Goal: Task Accomplishment & Management: Use online tool/utility

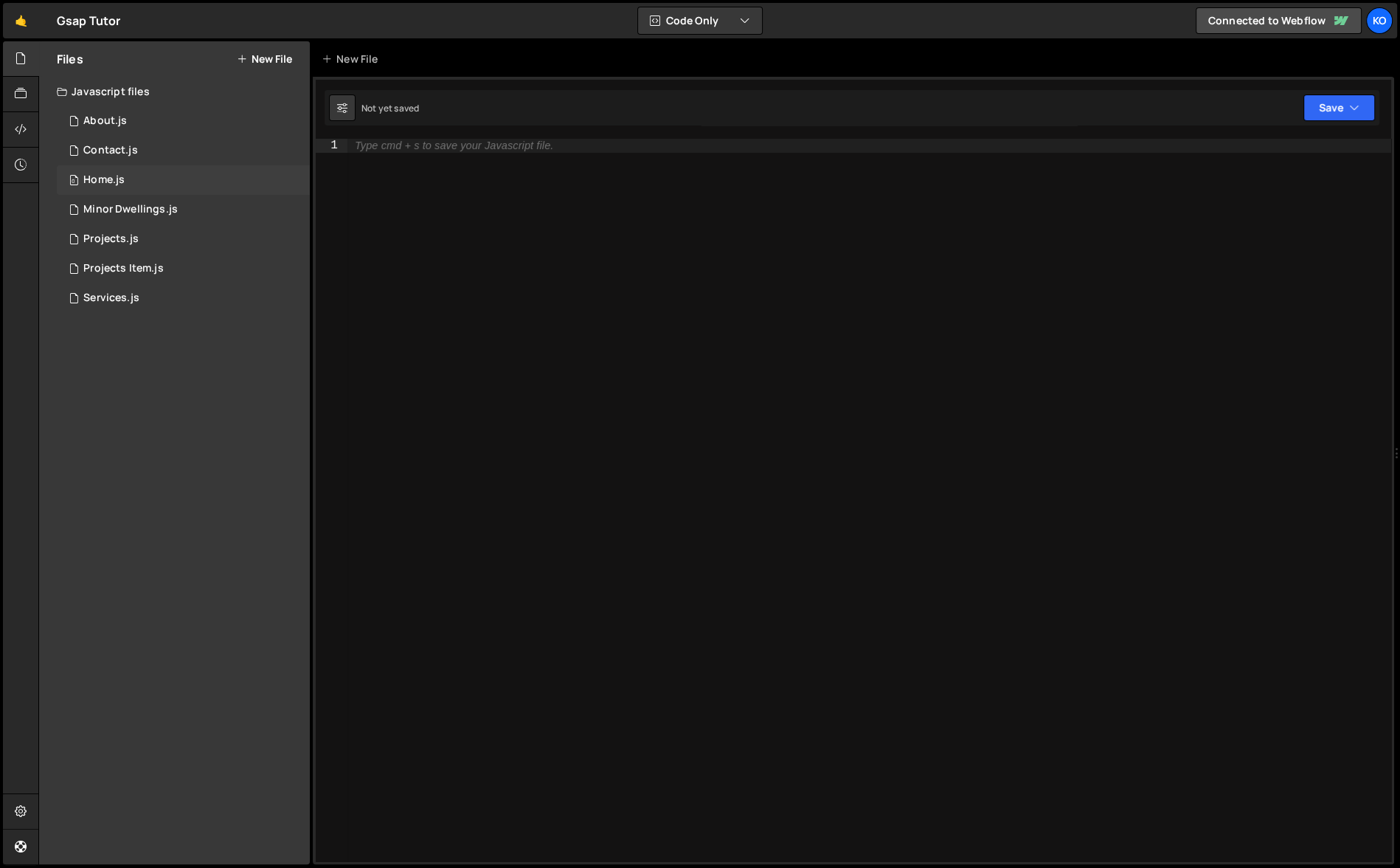
click at [118, 177] on div "Home.js" at bounding box center [104, 180] width 41 height 13
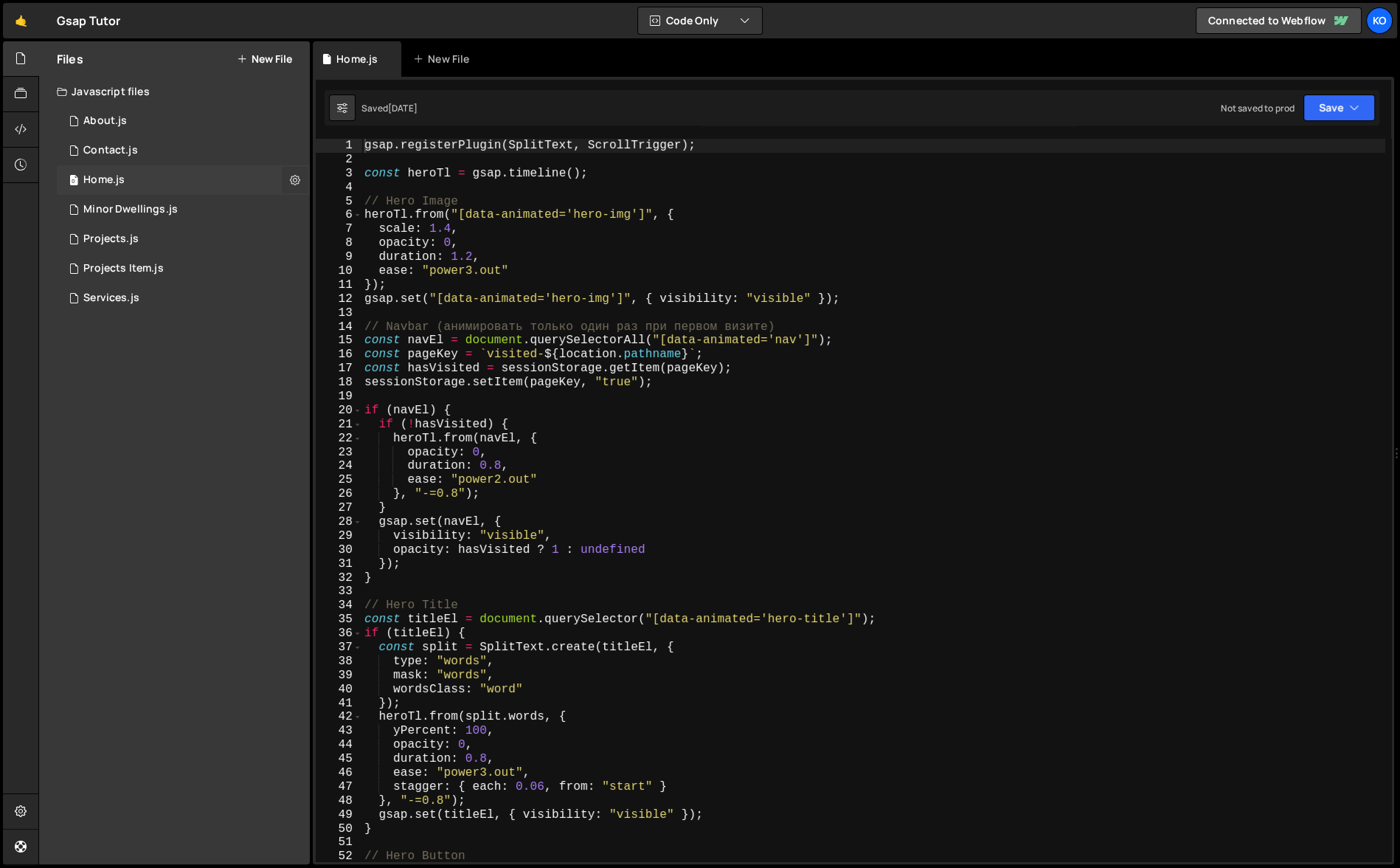
click at [298, 179] on icon at bounding box center [295, 180] width 11 height 14
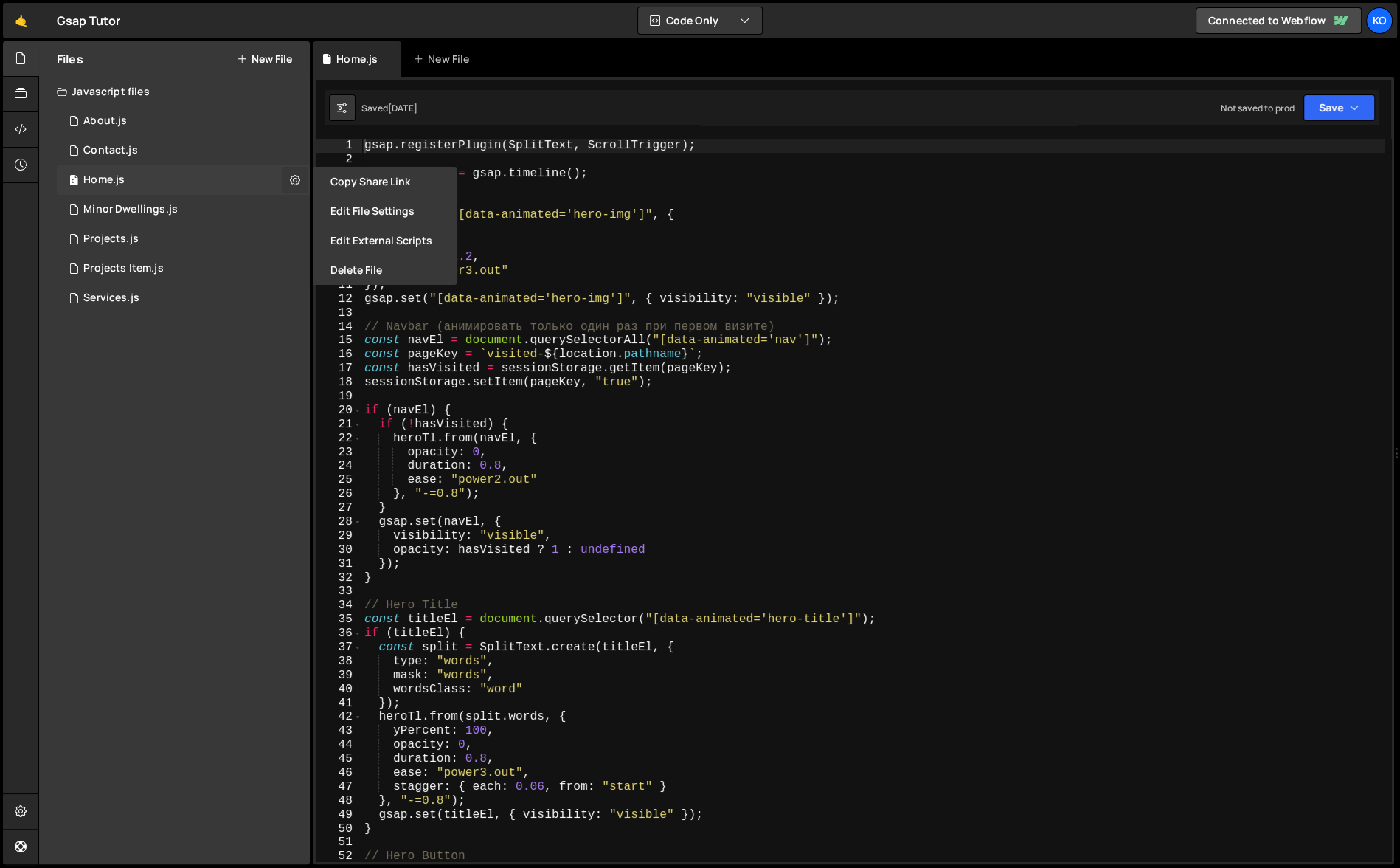
click at [298, 179] on icon at bounding box center [295, 180] width 11 height 14
click at [18, 127] on icon at bounding box center [20, 129] width 12 height 16
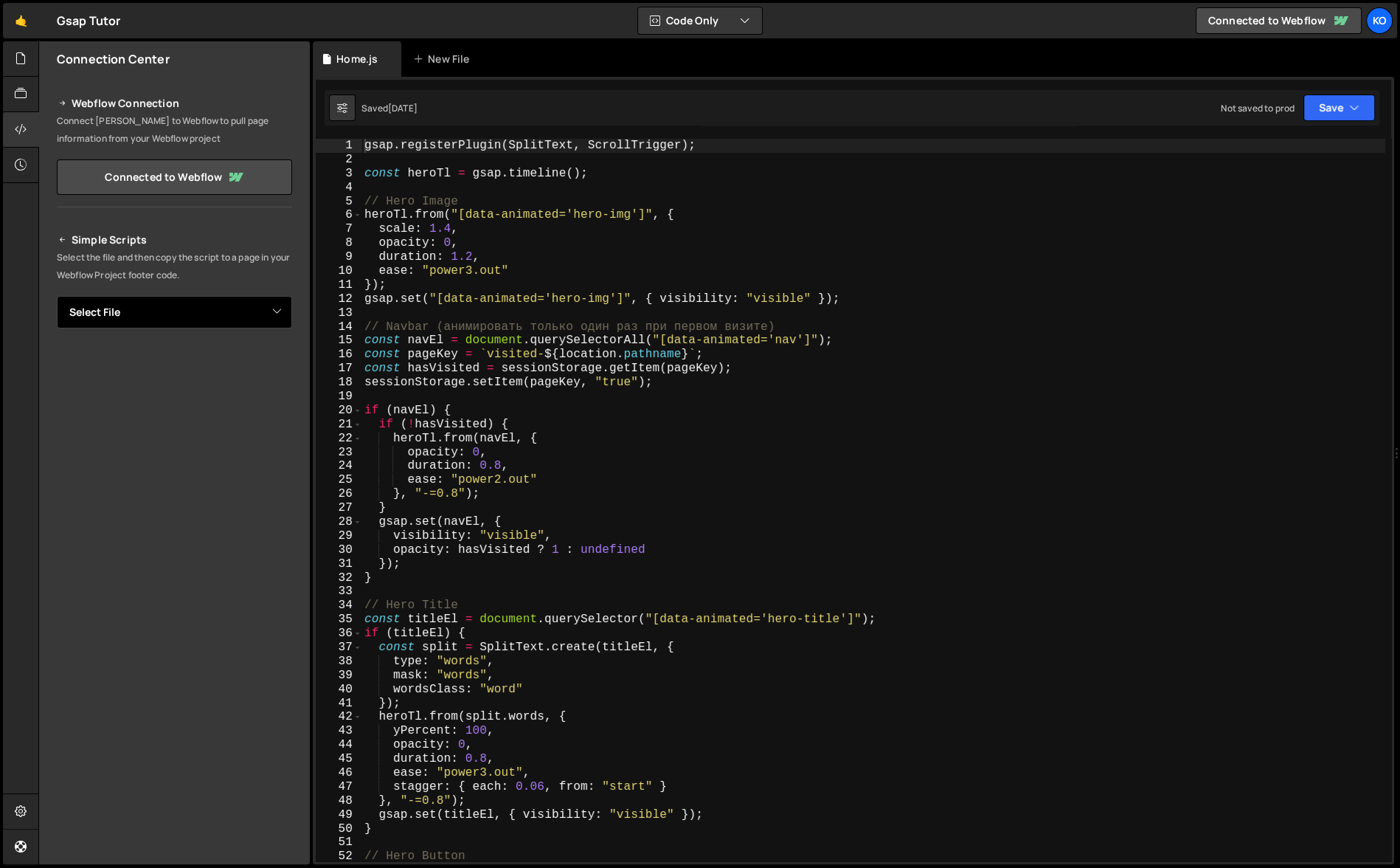
click at [160, 311] on select "Select File About.js Contact.js Home.[PERSON_NAME] Dwellings.js Projects.js Pro…" at bounding box center [174, 312] width 235 height 32
select select "43814"
click at [56, 296] on select "Select File About.js Contact.js Home.[PERSON_NAME] Dwellings.js Projects.js Pro…" at bounding box center [174, 312] width 235 height 32
click at [248, 371] on button "Copy" at bounding box center [247, 362] width 50 height 31
click at [366, 148] on div "gsap . registerPlugin ( SplitText , ScrollTrigger ) ; const heroTl = gsap . tim…" at bounding box center [873, 514] width 1023 height 751
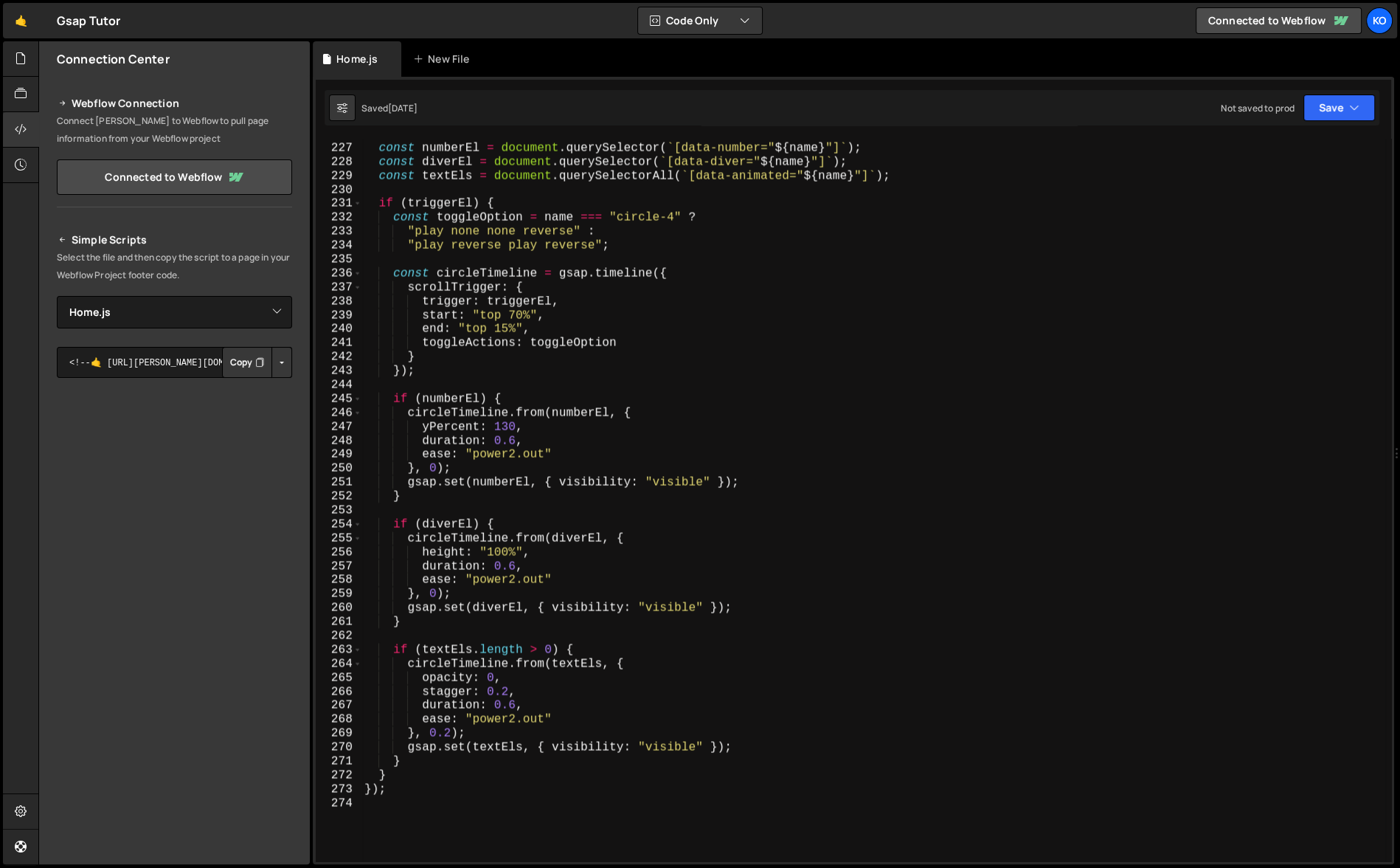
scroll to position [3451, 0]
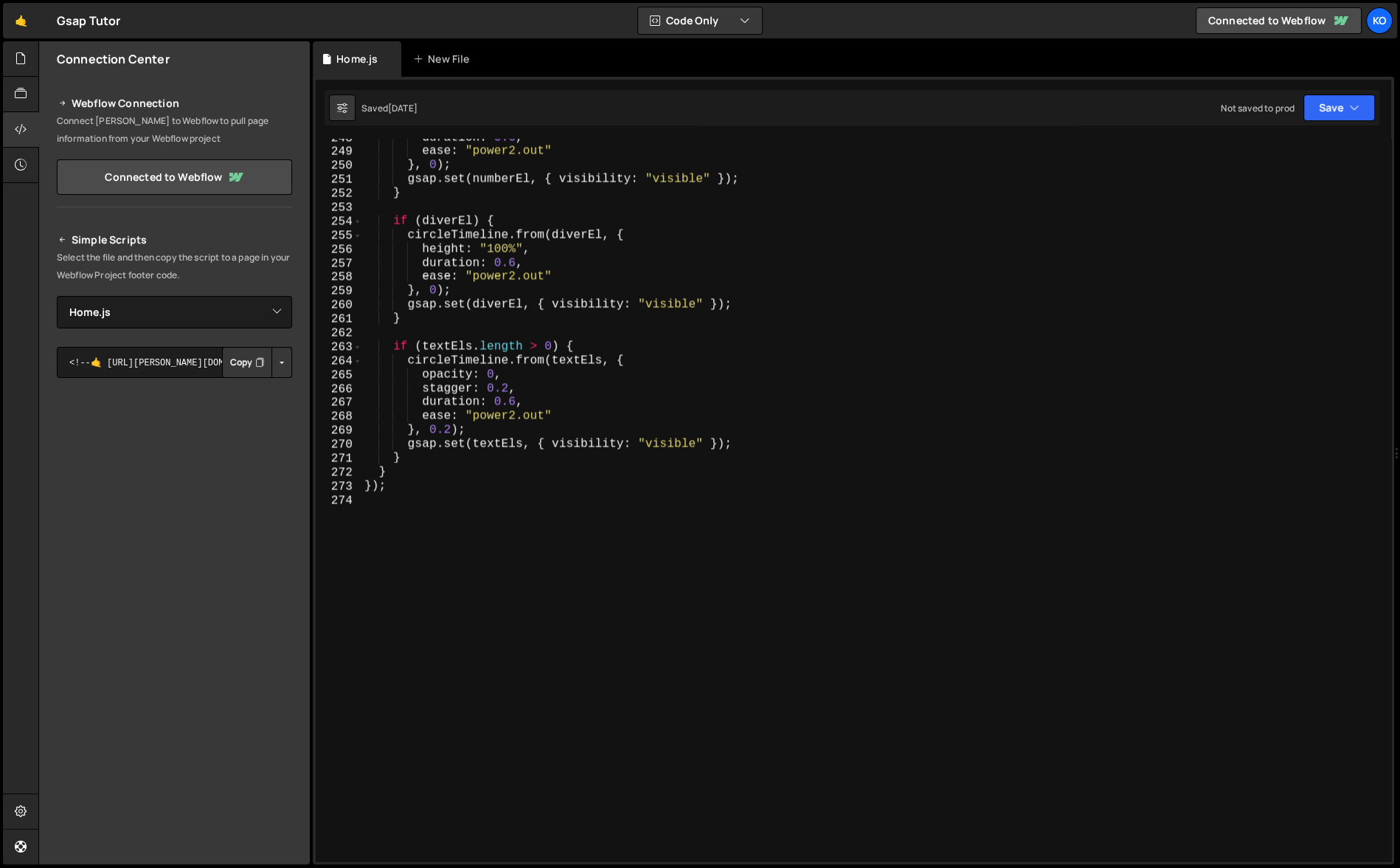
click at [455, 489] on div "duration : 0.6 , ease : "power2.out" } , 0 ) ; gsap . set ( numberEl , { visibi…" at bounding box center [873, 506] width 1023 height 751
type textarea "} });"
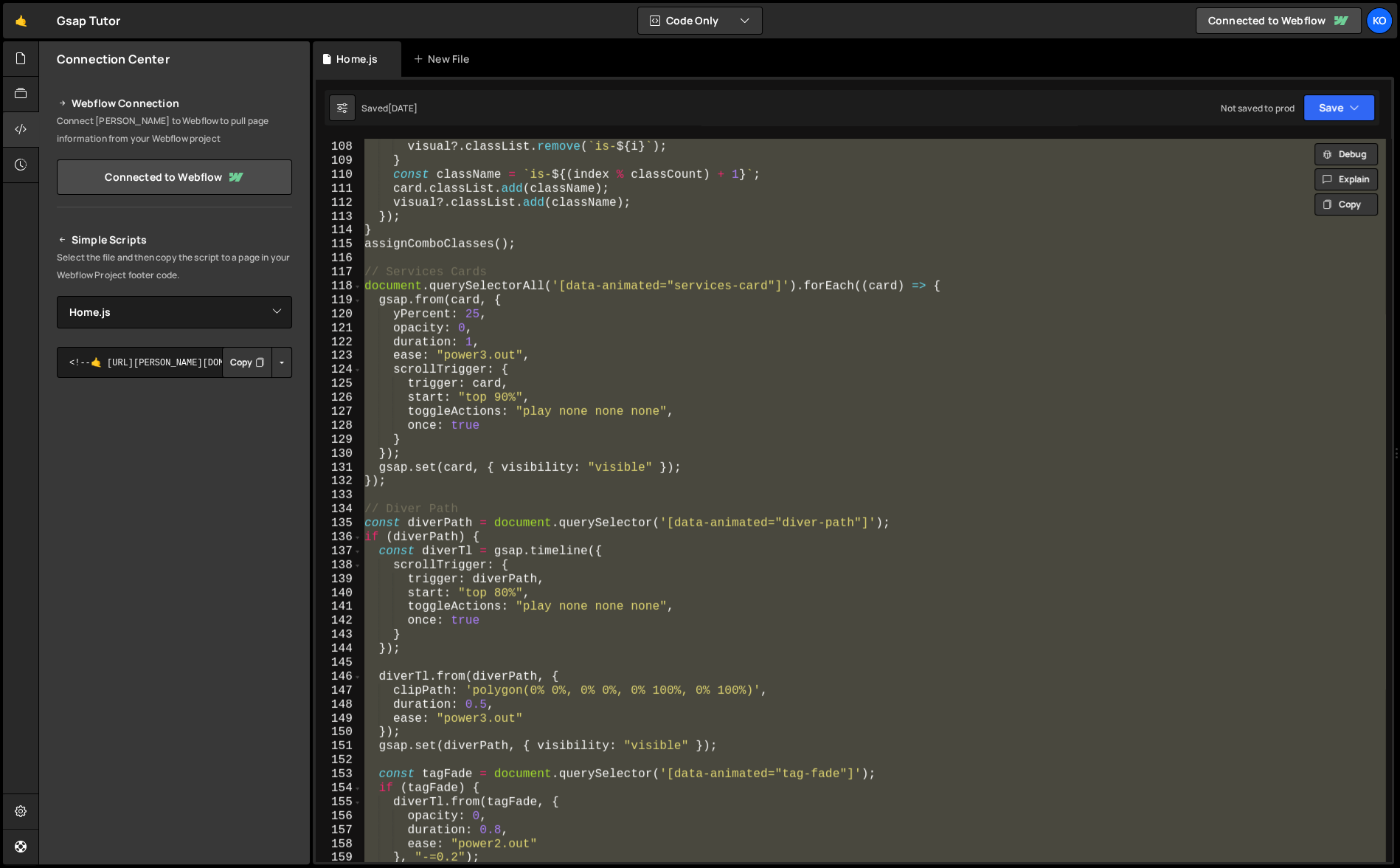
scroll to position [1449, 0]
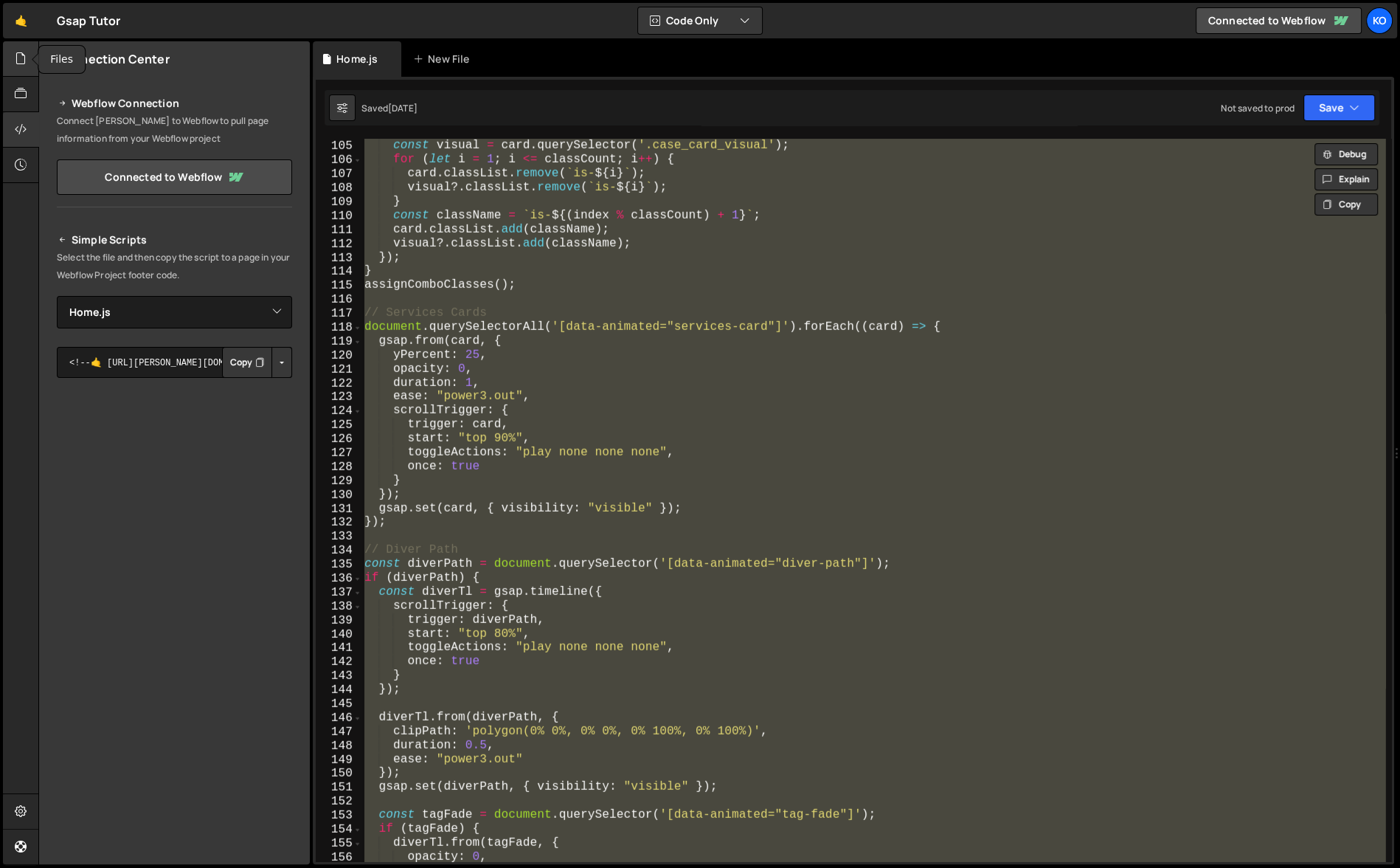
click at [23, 55] on icon at bounding box center [20, 58] width 12 height 16
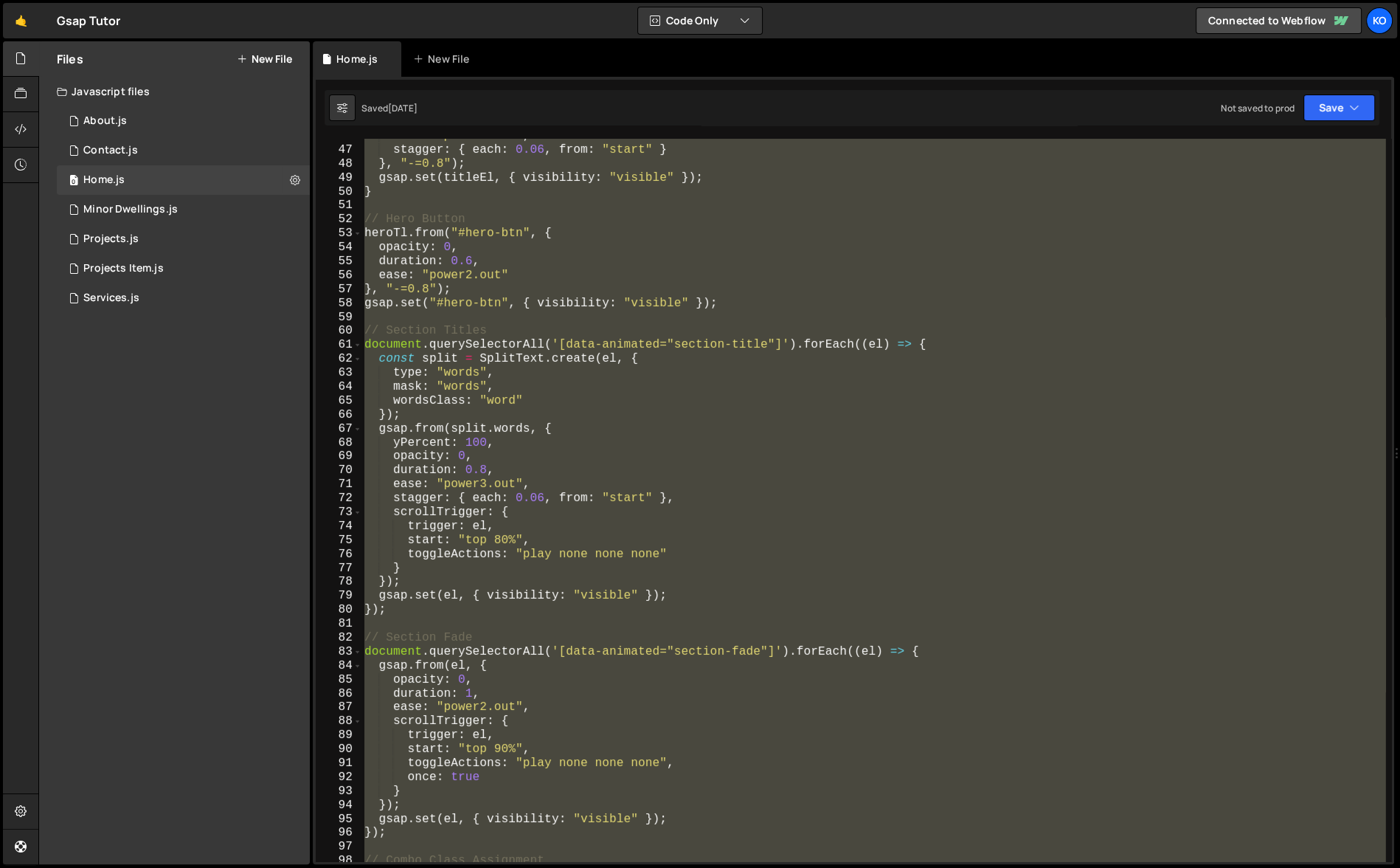
scroll to position [0, 0]
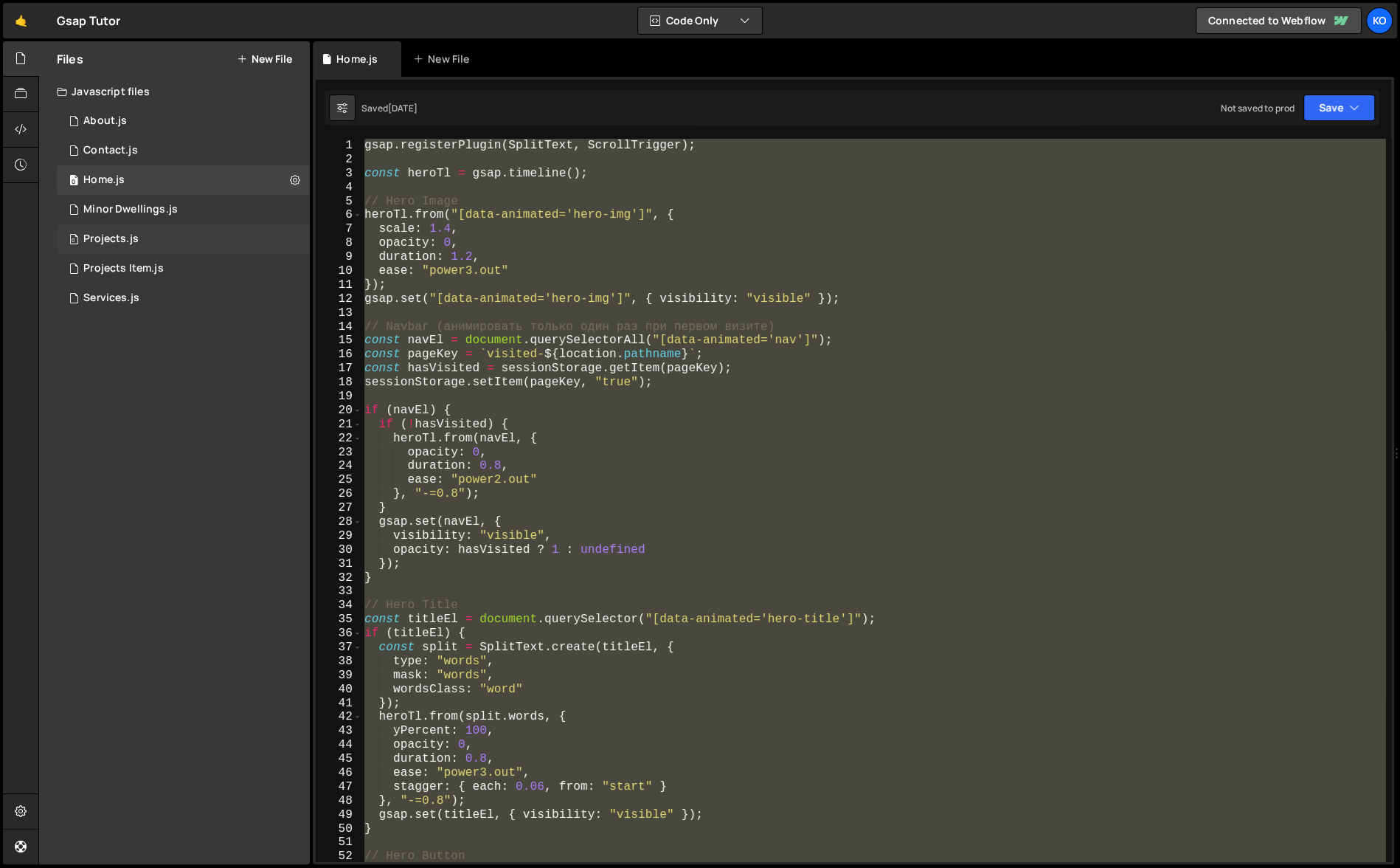
click at [132, 237] on div "Projects.js" at bounding box center [111, 239] width 55 height 13
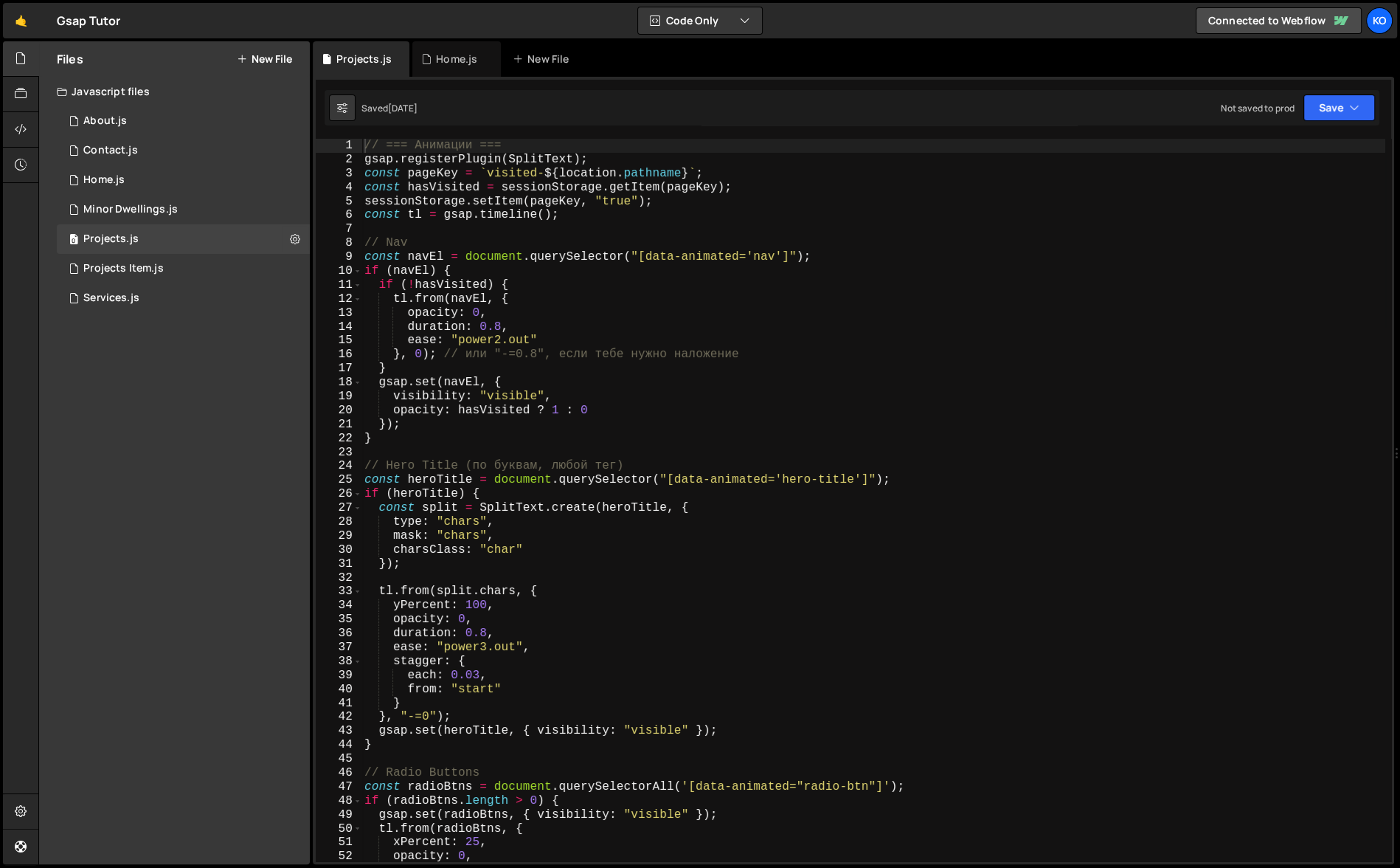
click at [365, 148] on div "// === Анимации === gsap . registerPlugin ( SplitText ) ; const pageKey = ` vis…" at bounding box center [873, 514] width 1023 height 751
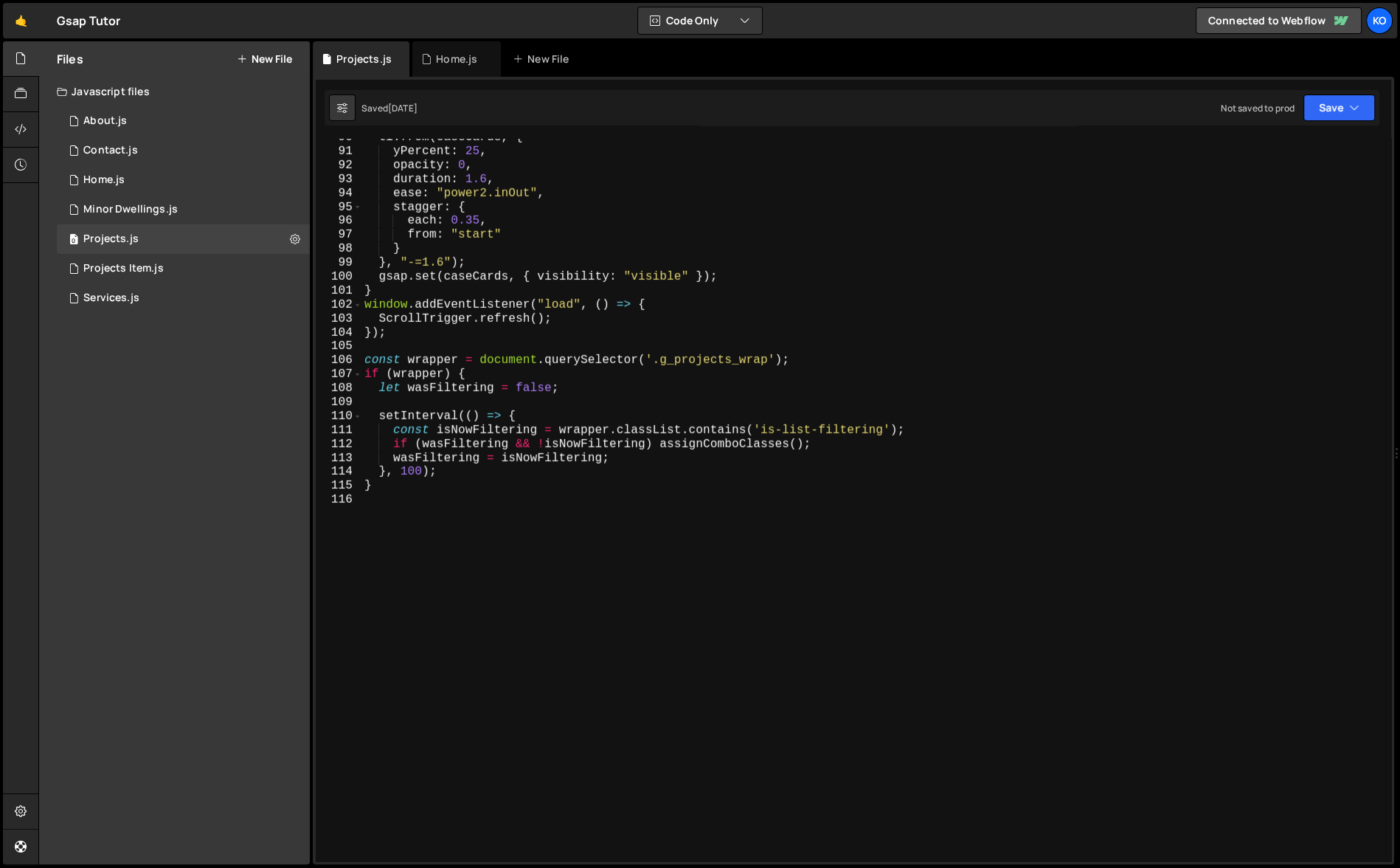
scroll to position [1247, 0]
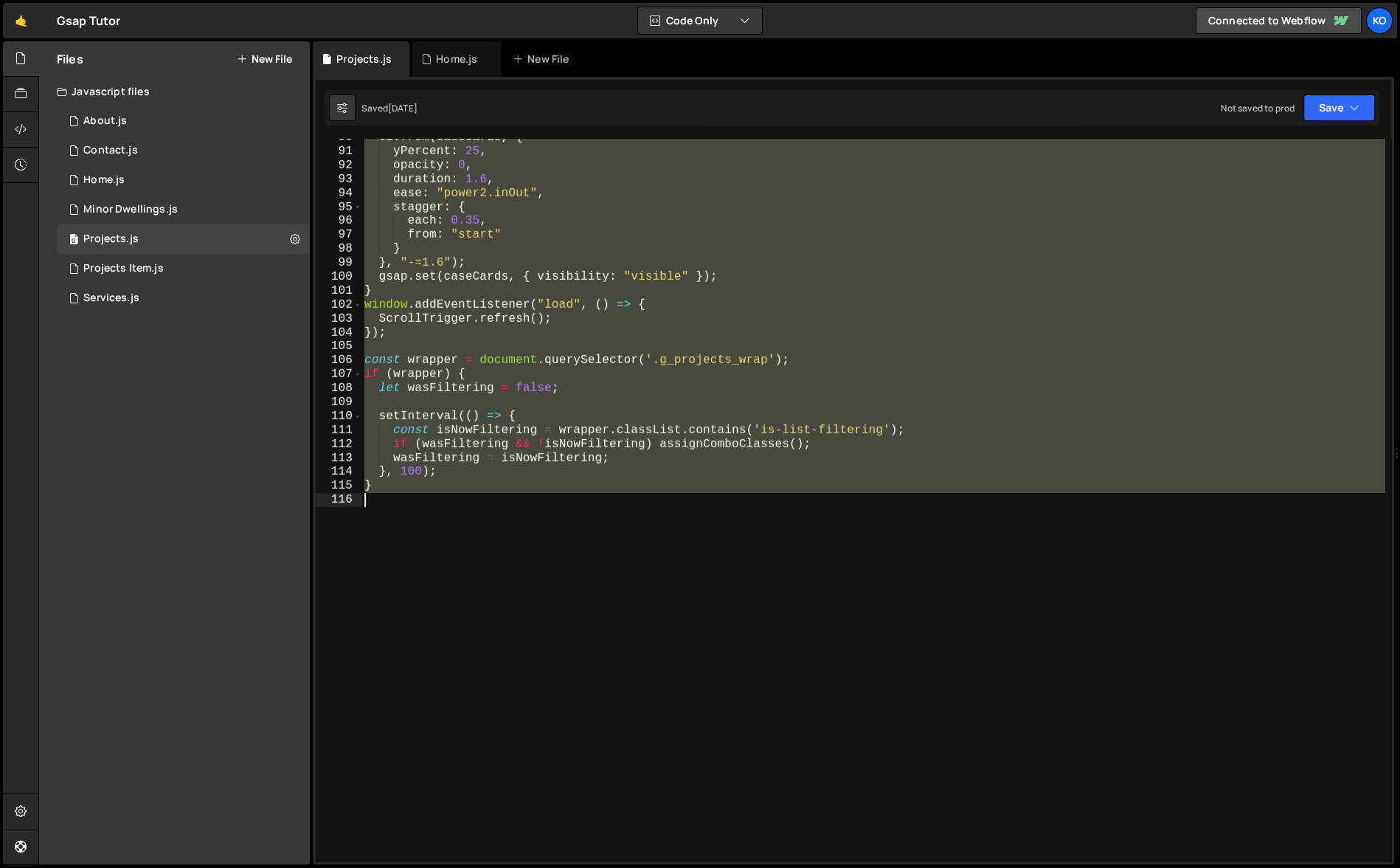
click at [432, 512] on div "tl . from ( caseCards , { yPercent : 25 , opacity : 0 , duration : 1.6 , ease :…" at bounding box center [873, 506] width 1023 height 751
type textarea "}"
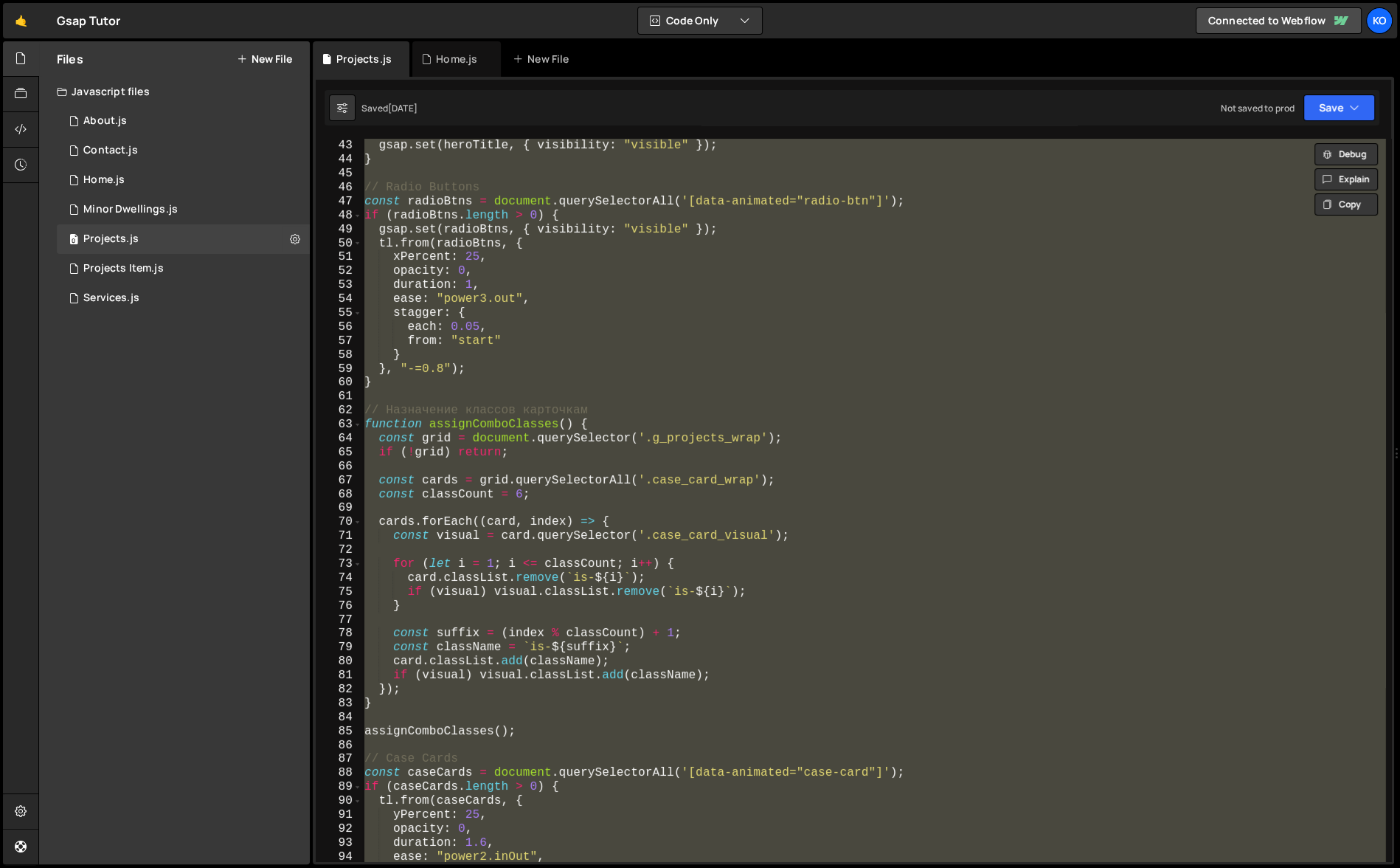
scroll to position [0, 0]
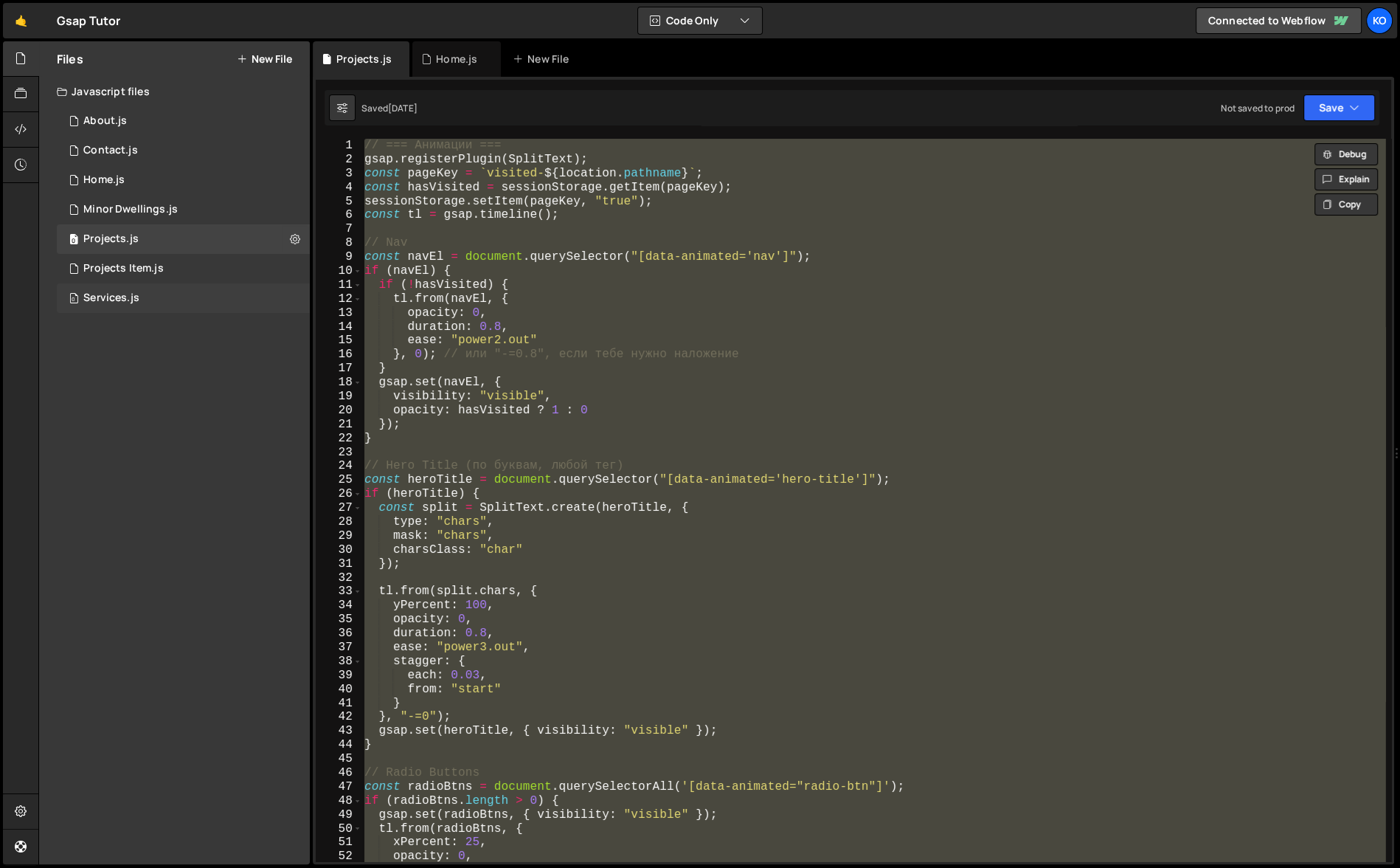
click at [125, 299] on div "Services.js" at bounding box center [111, 298] width 56 height 13
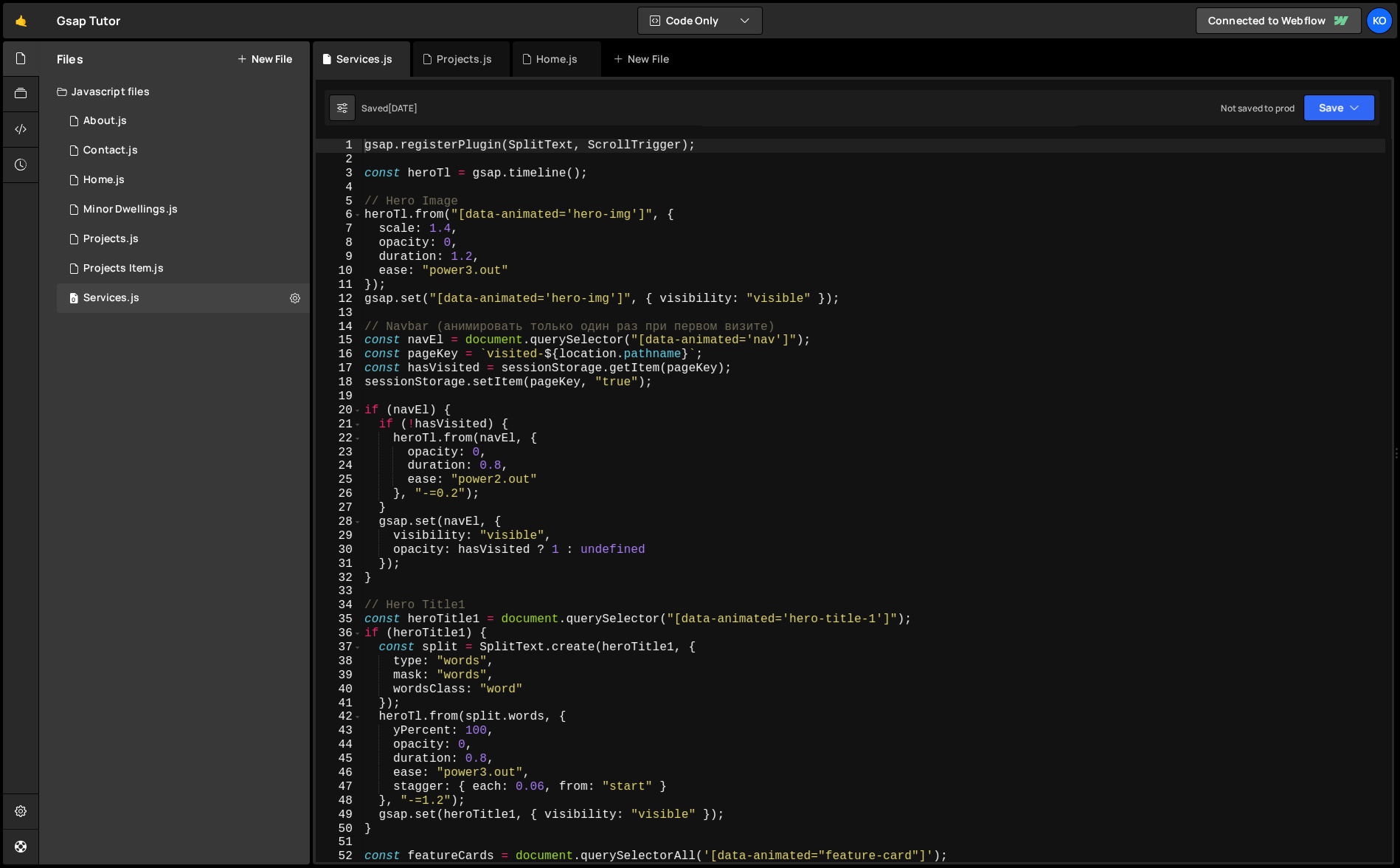
click at [524, 200] on div "gsap . registerPlugin ( SplitText , ScrollTrigger ) ; const heroTl = gsap . tim…" at bounding box center [873, 514] width 1023 height 751
type textarea "});"
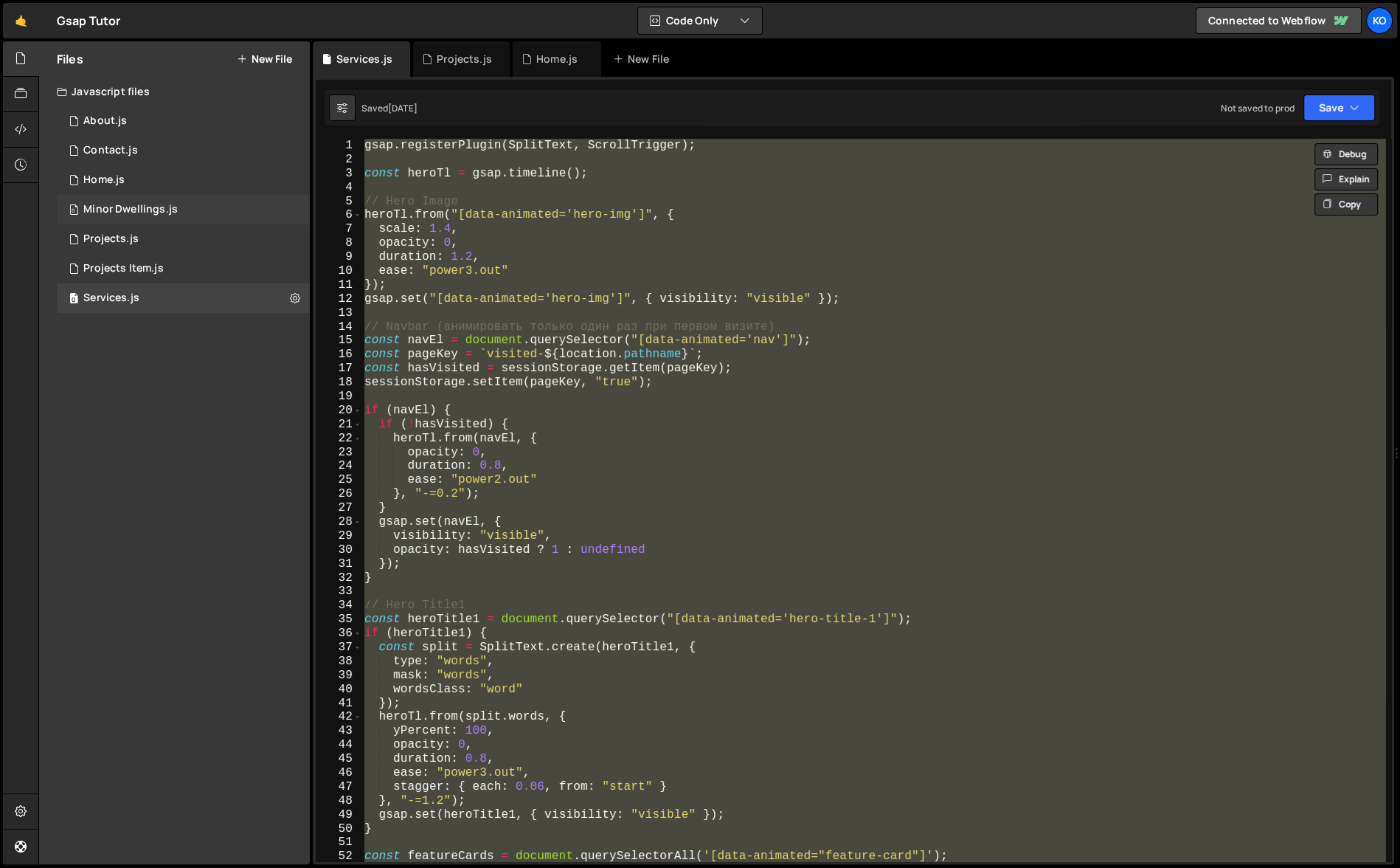
click at [123, 209] on div "Minor Dwellings.js" at bounding box center [131, 209] width 95 height 13
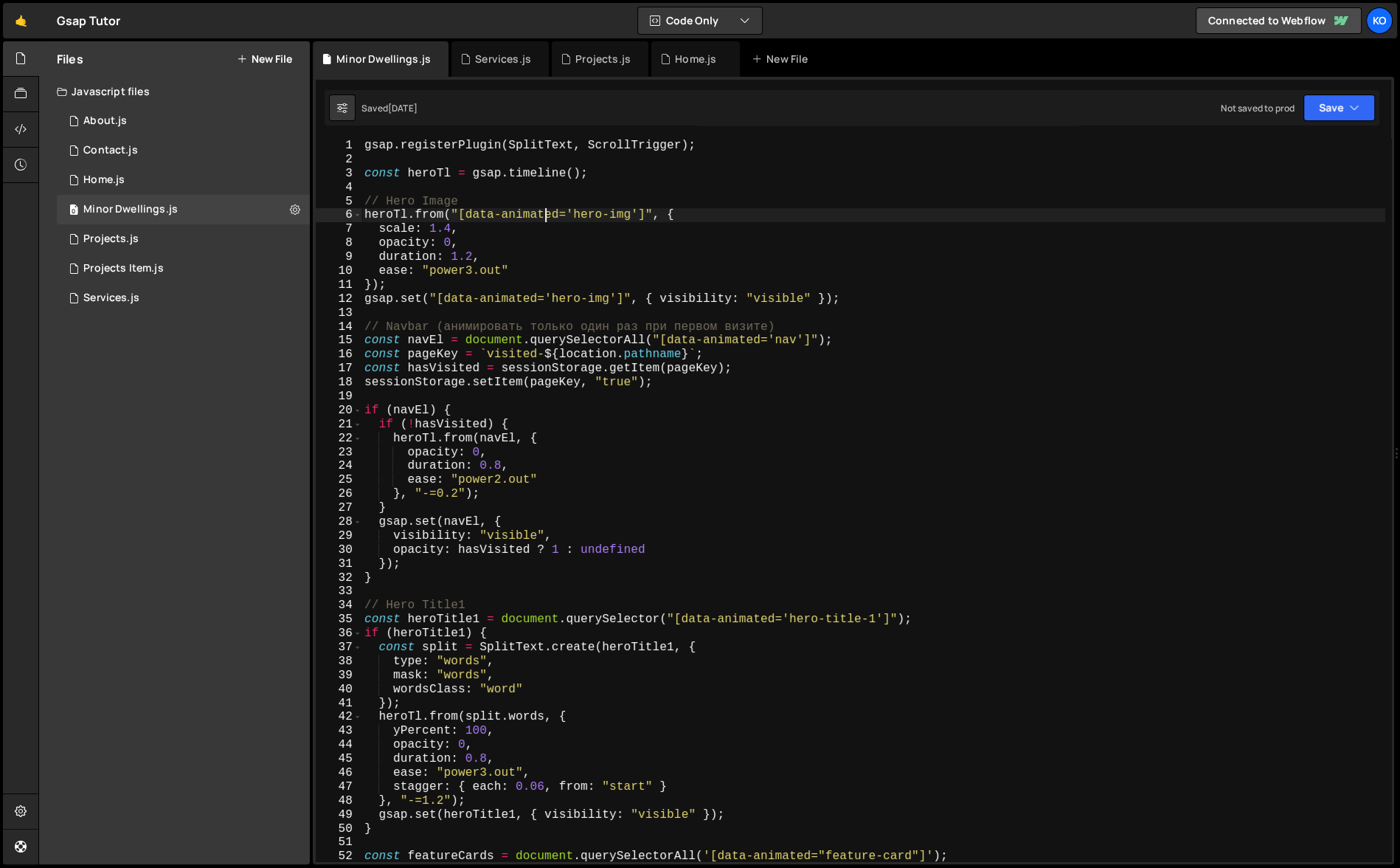
click at [548, 217] on div "gsap . registerPlugin ( SplitText , ScrollTrigger ) ; const heroTl = gsap . tim…" at bounding box center [873, 514] width 1023 height 751
type textarea "});"
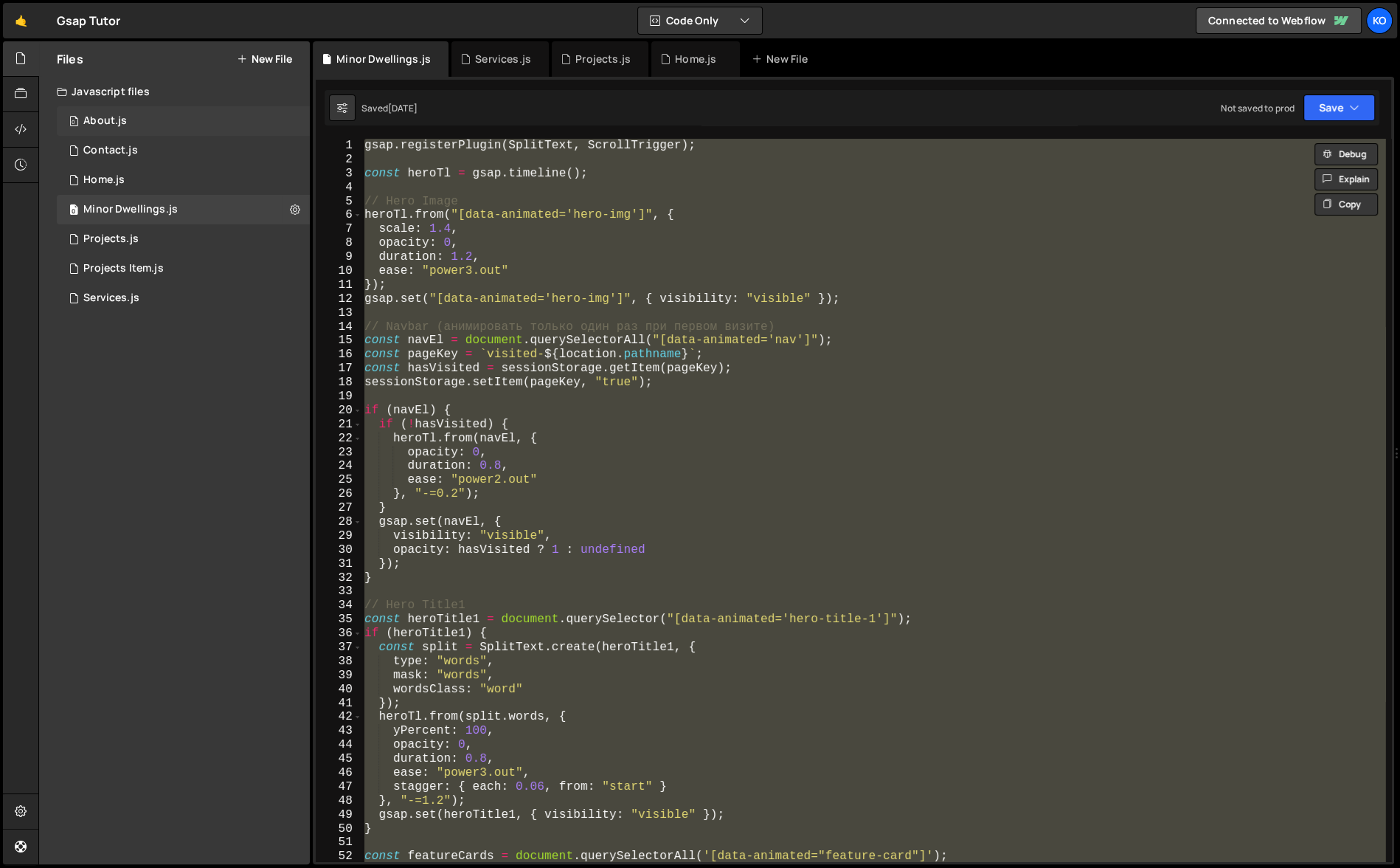
click at [113, 124] on div "About.js" at bounding box center [105, 121] width 44 height 13
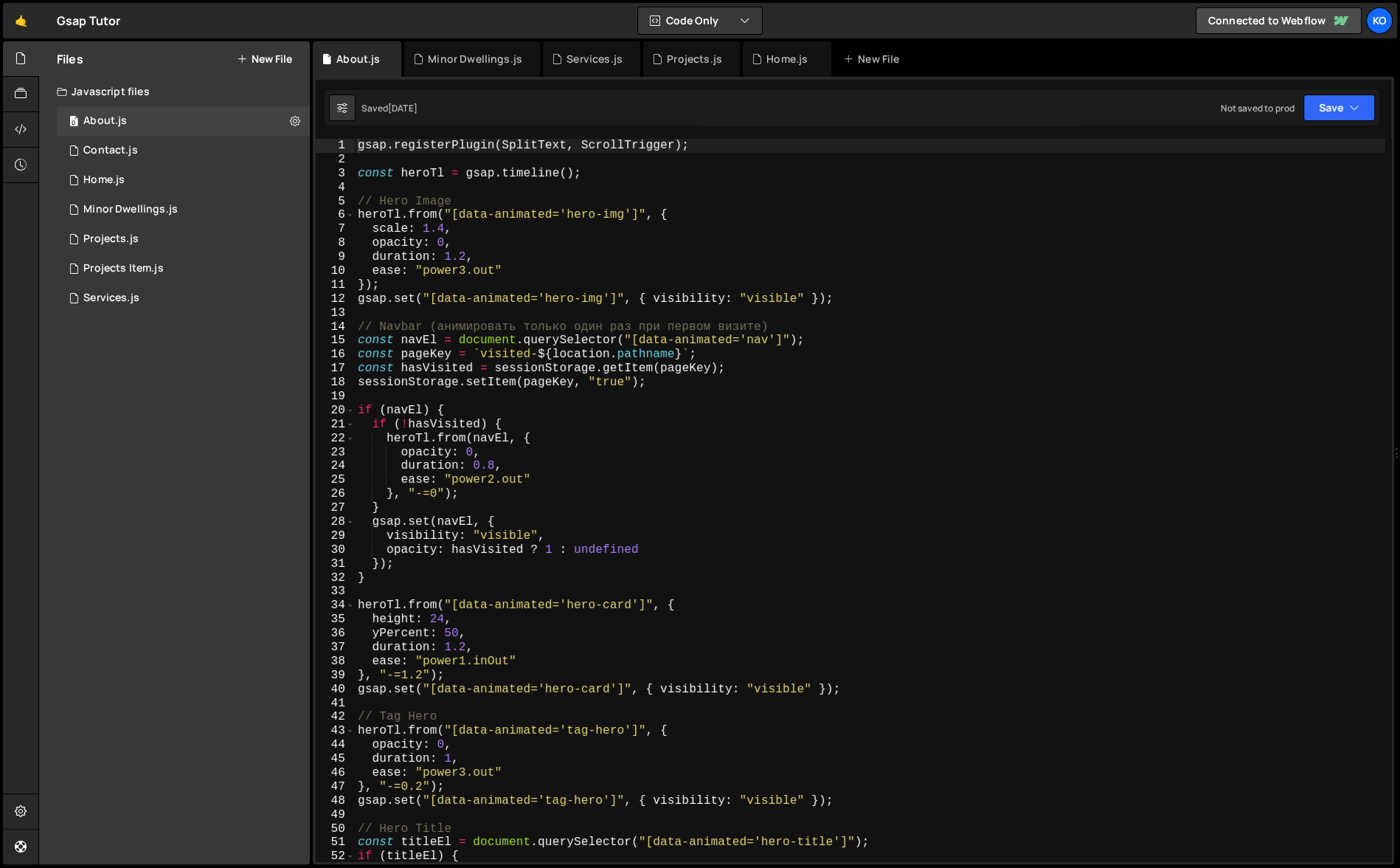
click at [360, 149] on div "gsap . registerPlugin ( SplitText , ScrollTrigger ) ; const heroTl = gsap . tim…" at bounding box center [870, 514] width 1031 height 751
type textarea "}"
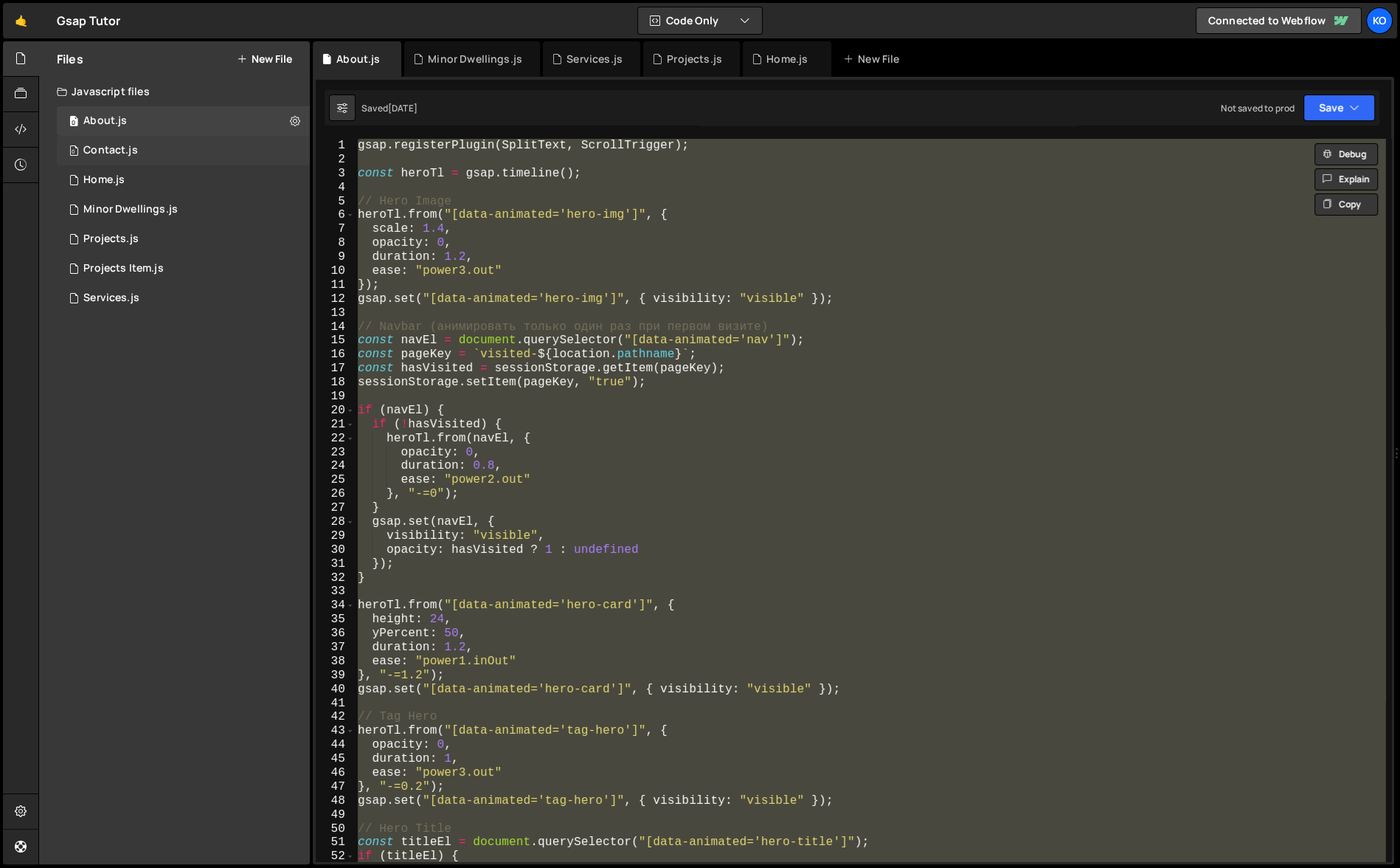
click at [122, 154] on div "Contact.js" at bounding box center [110, 150] width 55 height 13
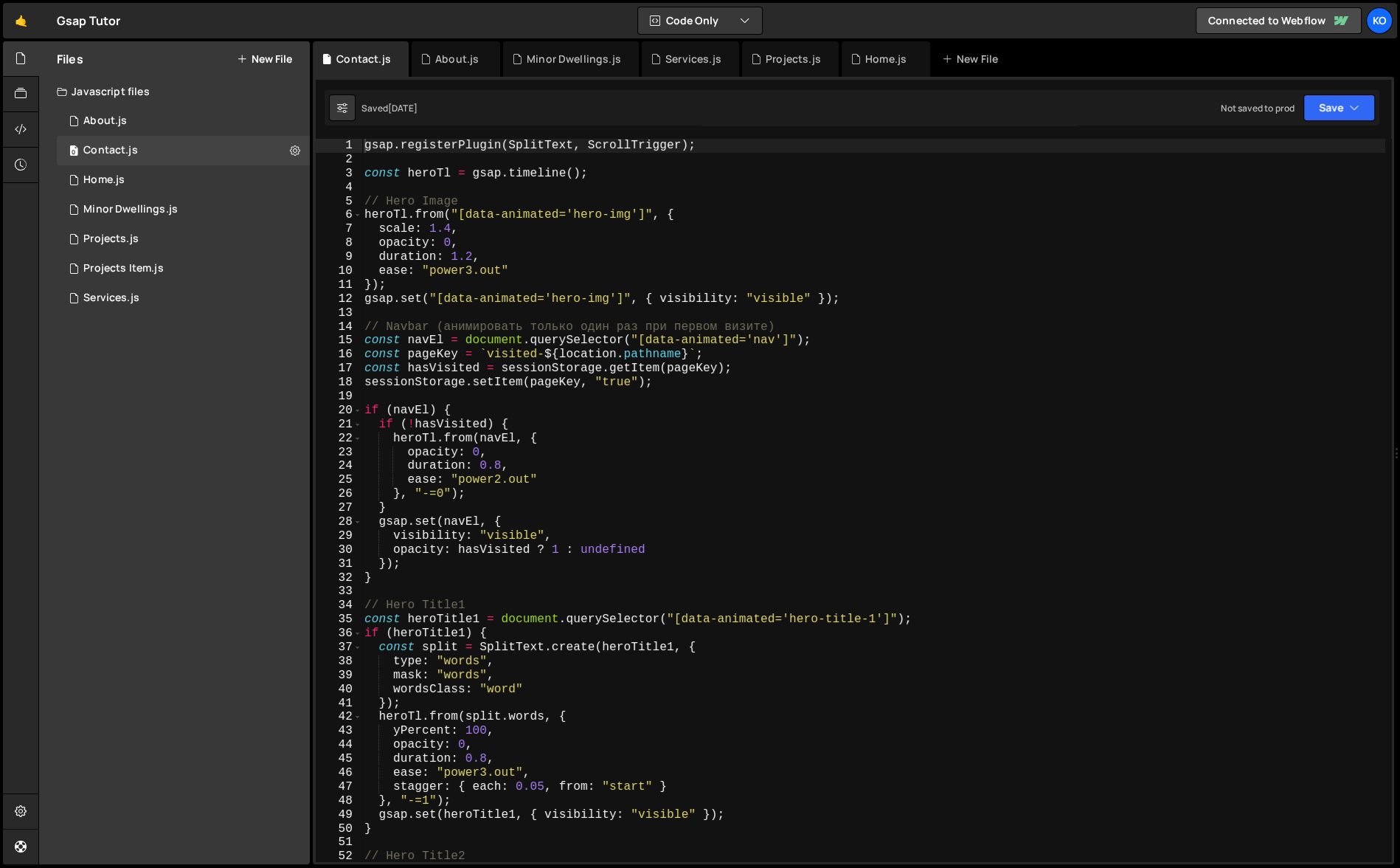
click at [536, 240] on div "gsap . registerPlugin ( SplitText , ScrollTrigger ) ; const heroTl = gsap . tim…" at bounding box center [873, 514] width 1023 height 751
type textarea "});"
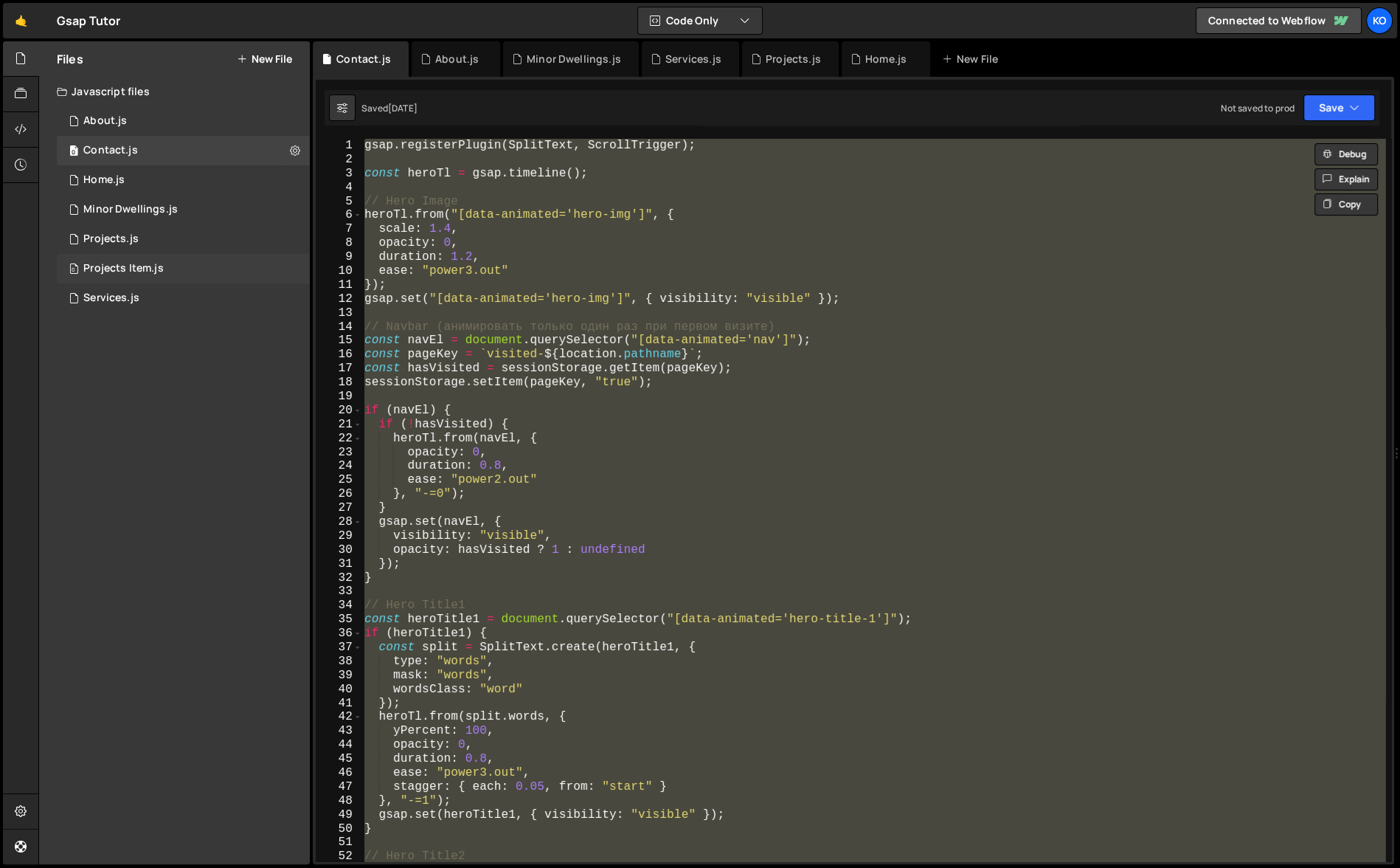
click at [129, 262] on div "Projects Item.js" at bounding box center [123, 268] width 81 height 13
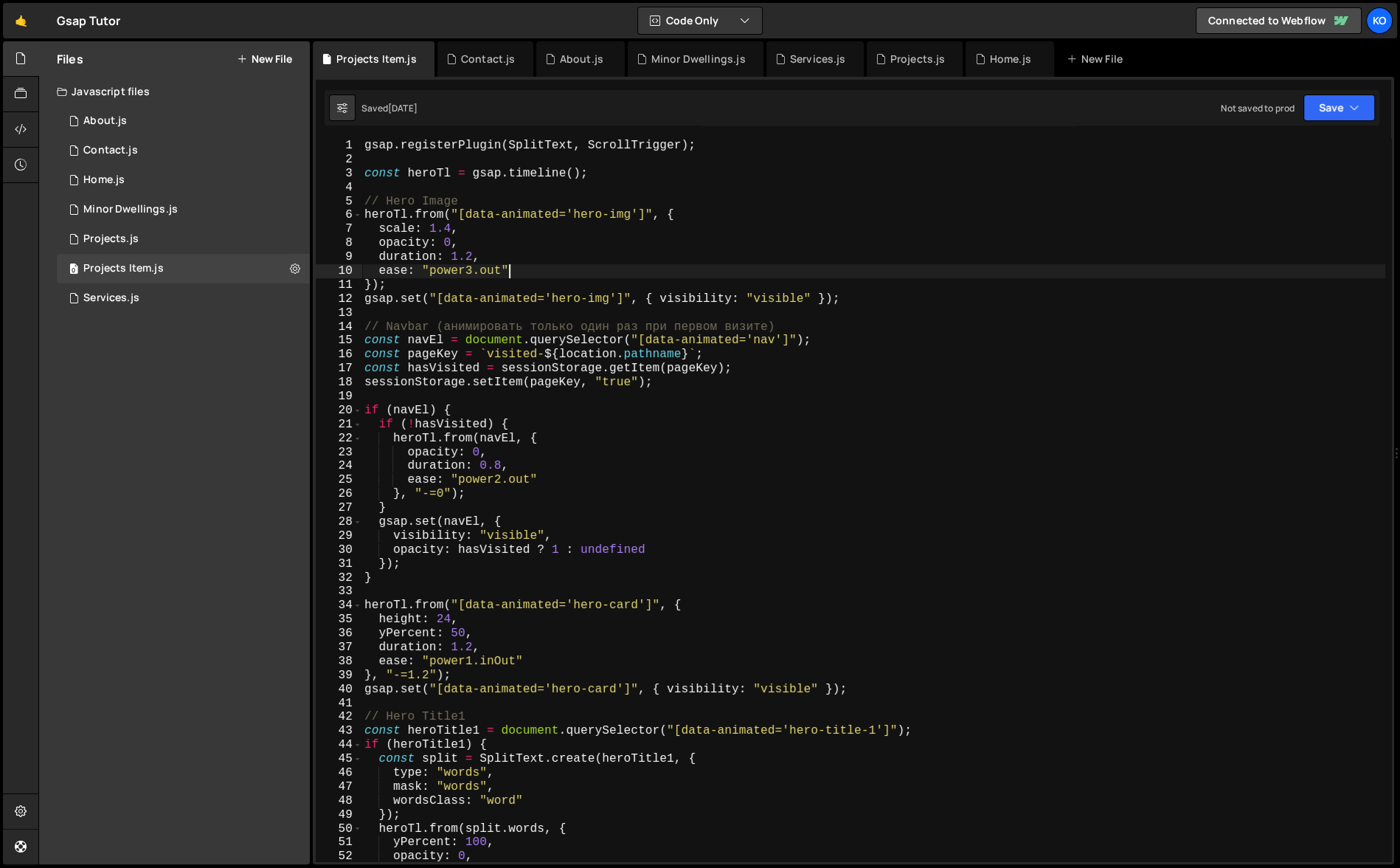
click at [556, 271] on div "gsap . registerPlugin ( SplitText , ScrollTrigger ) ; const heroTl = gsap . tim…" at bounding box center [873, 514] width 1023 height 751
type textarea "});"
